Goal: Use online tool/utility: Use online tool/utility

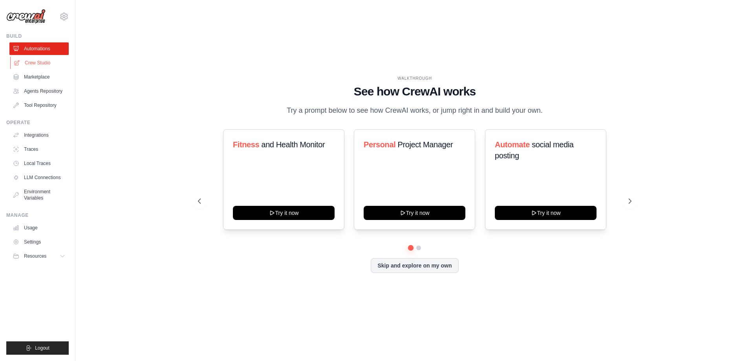
click at [39, 64] on link "Crew Studio" at bounding box center [39, 63] width 59 height 13
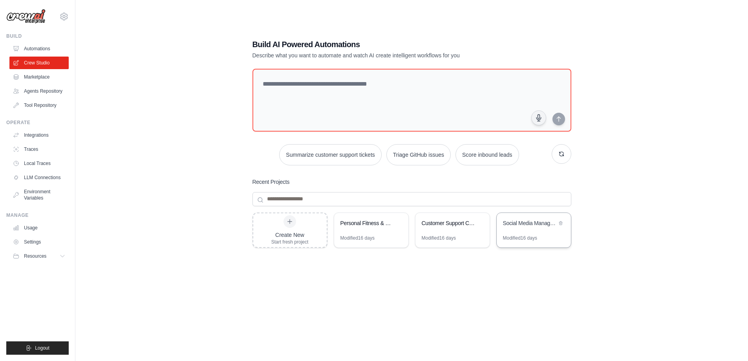
click at [528, 221] on div "Social Media Management Automation" at bounding box center [530, 223] width 54 height 8
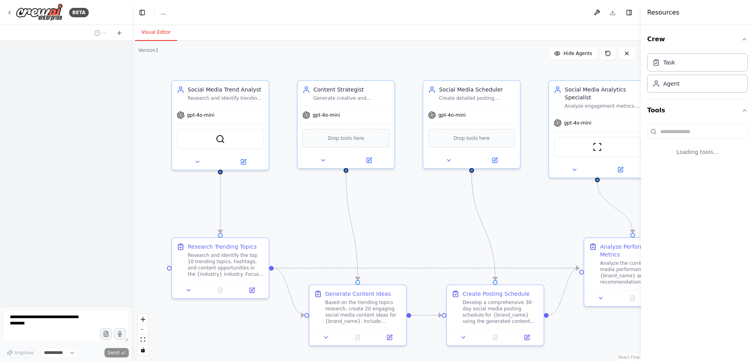
select select "****"
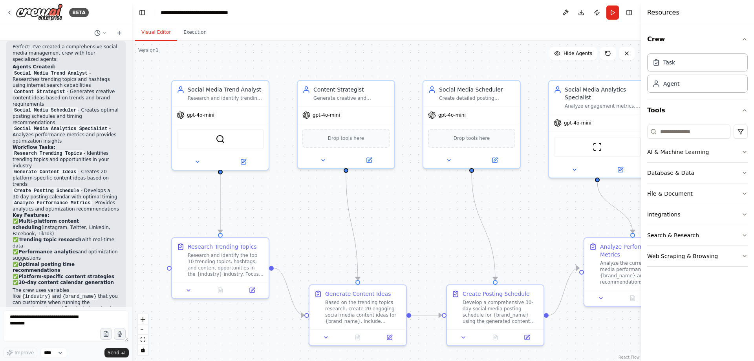
scroll to position [659, 0]
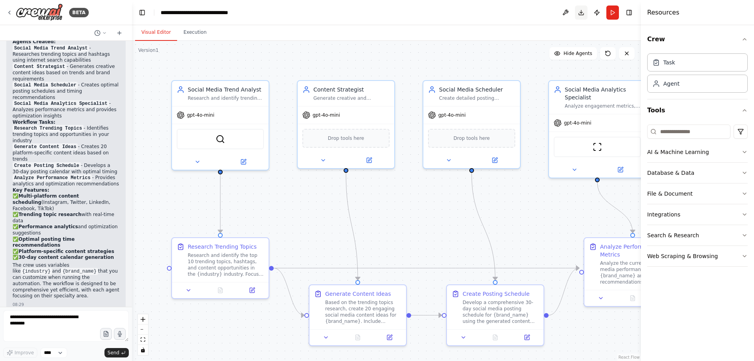
click at [580, 12] on button "Download" at bounding box center [581, 12] width 13 height 14
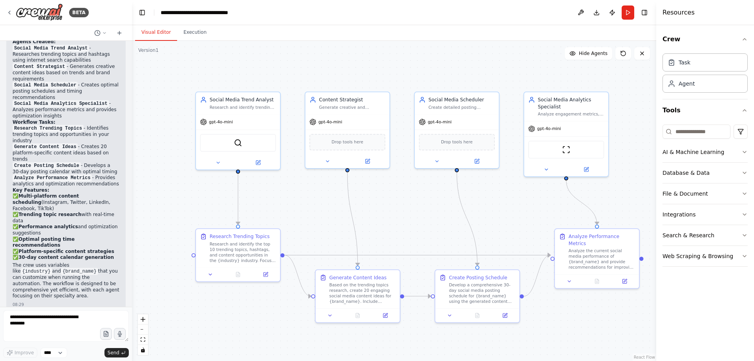
drag, startPoint x: 641, startPoint y: 173, endPoint x: 656, endPoint y: 172, distance: 15.3
click at [656, 172] on div at bounding box center [657, 180] width 3 height 361
